Goal: Task Accomplishment & Management: Manage account settings

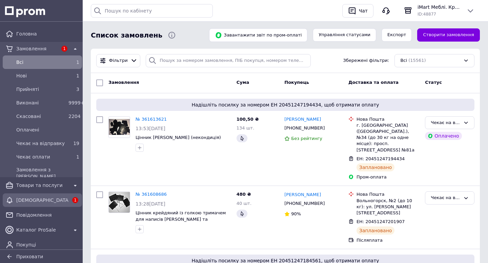
click at [36, 196] on div "[DEMOGRAPHIC_DATA]" at bounding box center [42, 200] width 55 height 9
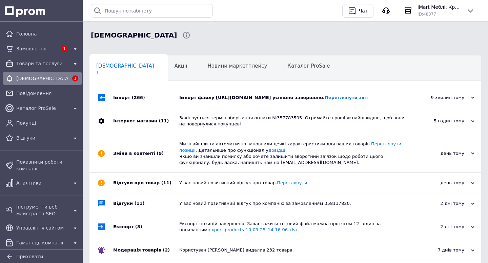
click at [281, 101] on div "Імпорт файлу [URL][DOMAIN_NAME] успішно завершено. Переглянути звіт" at bounding box center [292, 98] width 227 height 6
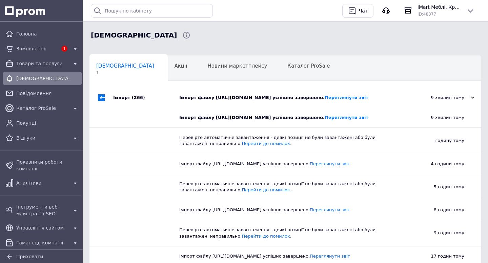
click at [253, 101] on div "Імпорт файлу [URL][DOMAIN_NAME] успішно завершено. Переглянути звіт" at bounding box center [292, 98] width 227 height 6
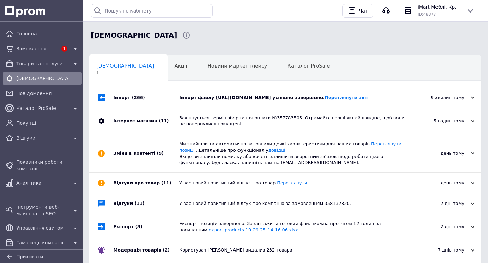
click at [253, 101] on div "Імпорт файлу [URL][DOMAIN_NAME] успішно завершено. Переглянути звіт" at bounding box center [292, 98] width 227 height 6
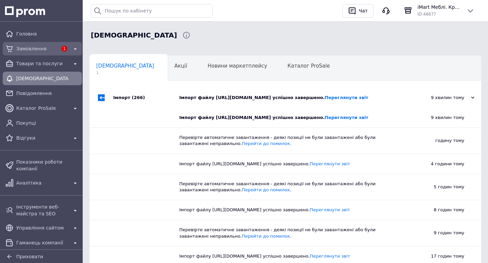
click at [42, 46] on span "Замовлення" at bounding box center [36, 48] width 41 height 7
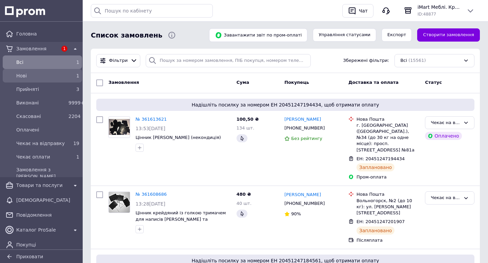
click at [23, 69] on link "Нові 1" at bounding box center [42, 76] width 85 height 14
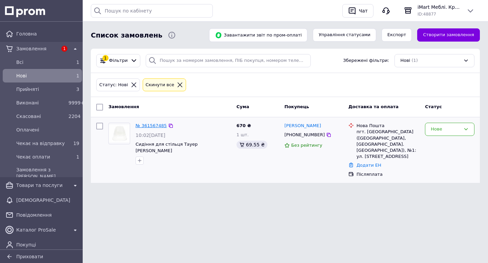
click at [149, 125] on link "№ 361567485" at bounding box center [150, 125] width 31 height 5
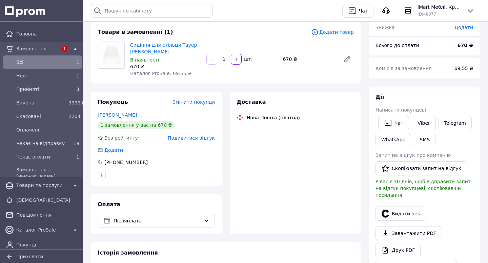
scroll to position [57, 0]
click at [193, 135] on span "Подивитися відгук" at bounding box center [191, 137] width 47 height 5
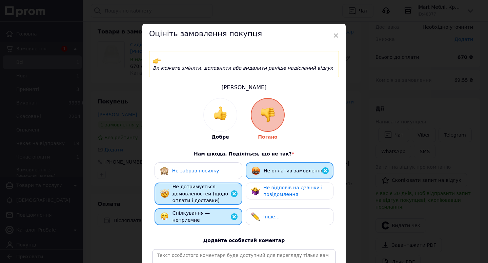
click at [206, 168] on span "Не забрав посилку" at bounding box center [195, 170] width 47 height 5
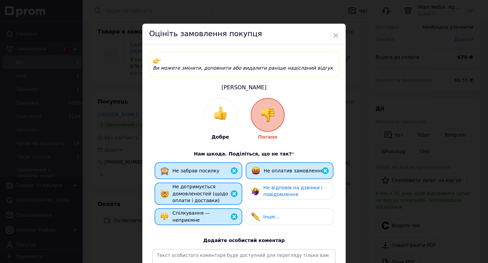
scroll to position [86, 0]
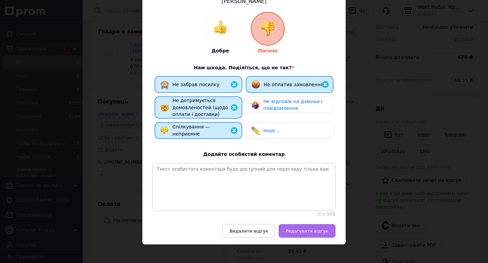
click at [308, 229] on span "Редагувати відгук" at bounding box center [306, 231] width 43 height 5
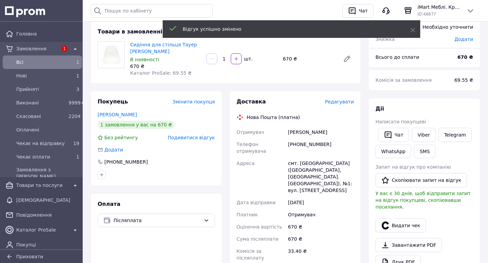
scroll to position [0, 0]
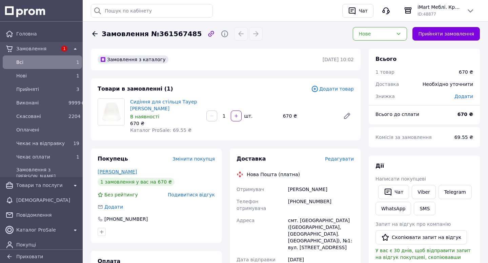
click at [115, 169] on link "Архипенко Михаил" at bounding box center [117, 171] width 39 height 5
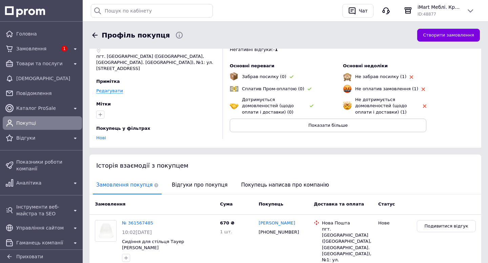
scroll to position [47, 0]
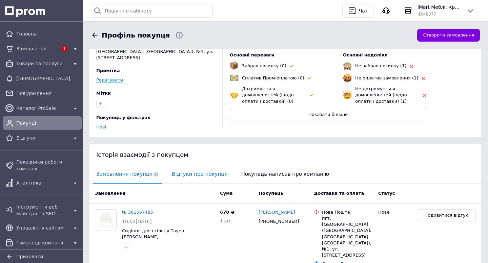
click at [205, 171] on span "Відгуки про покупця" at bounding box center [199, 174] width 62 height 17
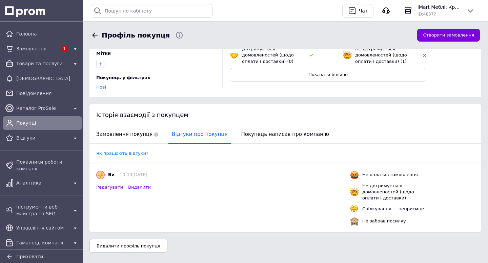
scroll to position [97, 0]
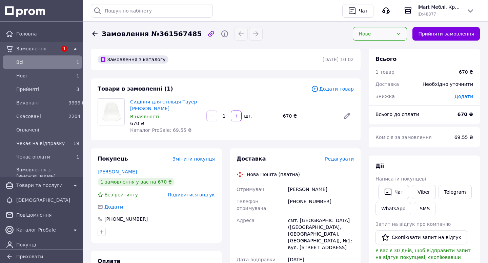
click at [378, 29] on div "Нове" at bounding box center [379, 34] width 54 height 14
click at [369, 72] on li "Скасовано" at bounding box center [379, 74] width 53 height 13
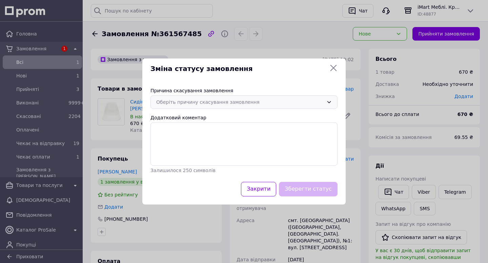
click at [175, 106] on div "Оберіть причину скасування замовлення" at bounding box center [243, 102] width 187 height 14
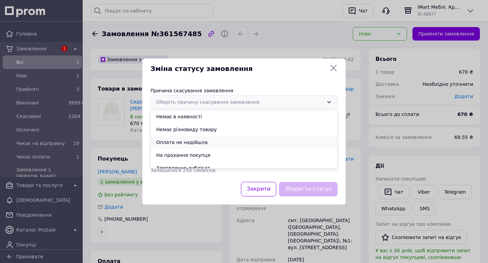
click at [172, 144] on li "Оплата не надійшла" at bounding box center [244, 142] width 186 height 13
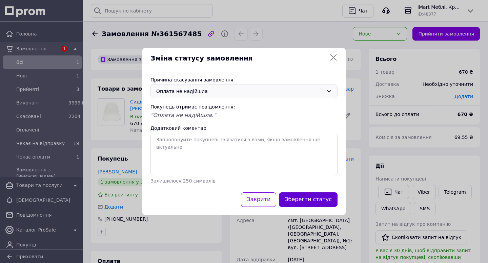
click at [311, 194] on button "Зберегти статус" at bounding box center [308, 200] width 59 height 15
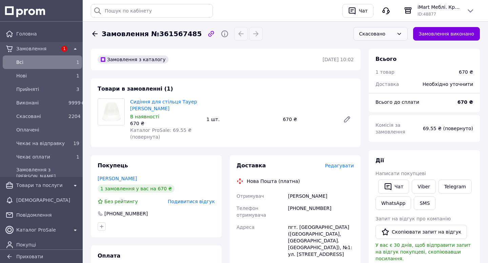
click at [19, 61] on span "Всi" at bounding box center [40, 62] width 49 height 7
